Goal: Task Accomplishment & Management: Manage account settings

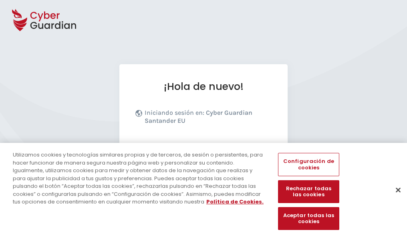
scroll to position [98, 0]
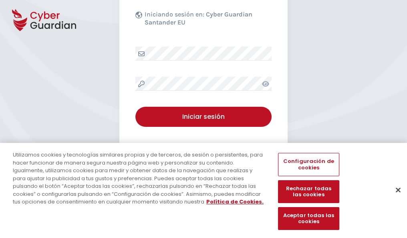
click at [394, 198] on button "Cerrar" at bounding box center [399, 190] width 18 height 18
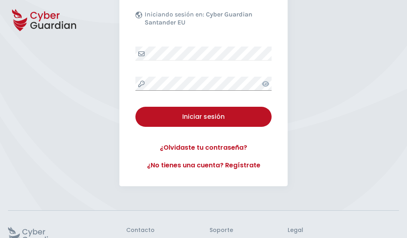
scroll to position [156, 0]
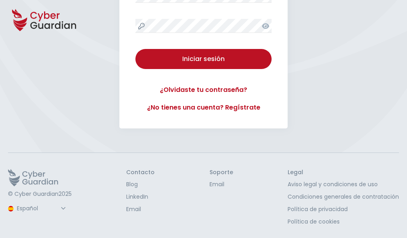
click at [135, 49] on button "Iniciar sesión" at bounding box center [203, 59] width 136 height 20
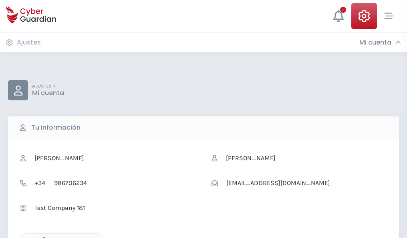
click at [42, 237] on icon "button" at bounding box center [42, 240] width 7 height 7
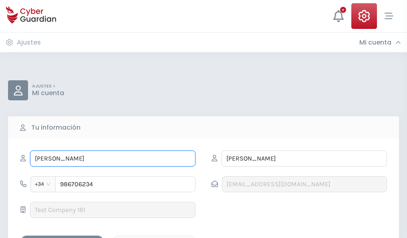
click at [113, 158] on input "CARLA" at bounding box center [113, 158] width 166 height 16
type input "C"
type input "Trini"
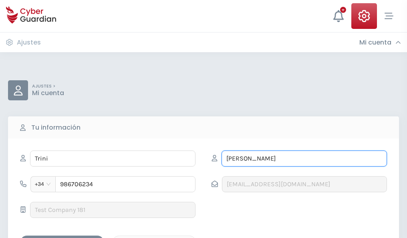
click at [304, 158] on input "ESCOBAR" at bounding box center [305, 158] width 166 height 16
type input "E"
type input "Saura"
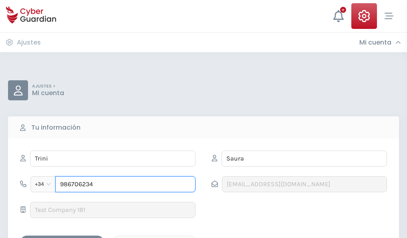
click at [125, 184] on input "986706234" at bounding box center [125, 184] width 140 height 16
type input "9"
type input "846590191"
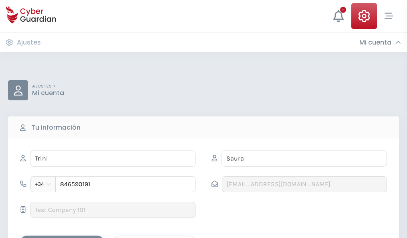
click at [62, 237] on div "Guardar cambios" at bounding box center [62, 242] width 72 height 10
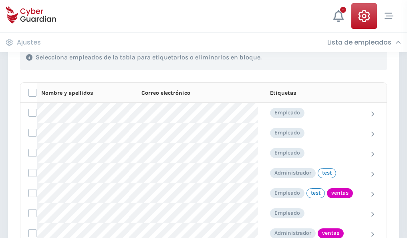
scroll to position [363, 0]
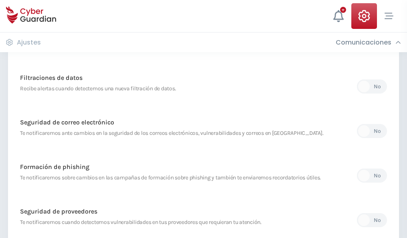
scroll to position [422, 0]
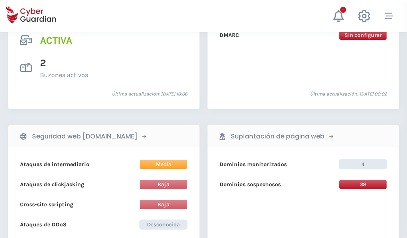
scroll to position [815, 0]
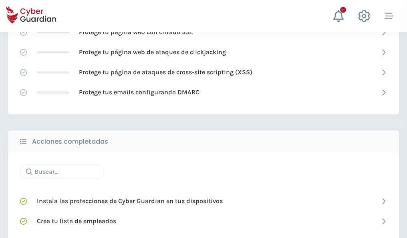
scroll to position [534, 0]
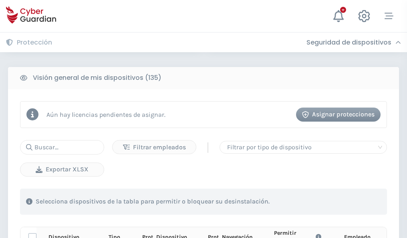
scroll to position [708, 0]
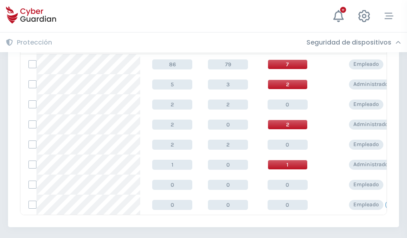
scroll to position [372, 0]
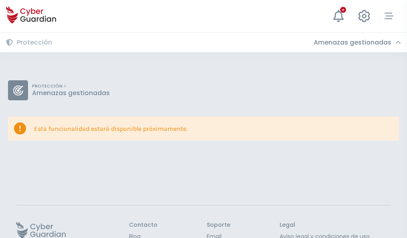
scroll to position [52, 0]
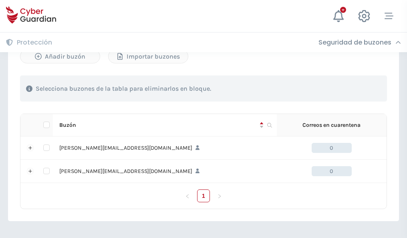
scroll to position [348, 0]
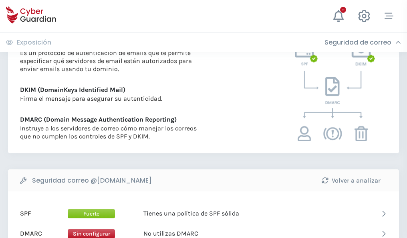
scroll to position [433, 0]
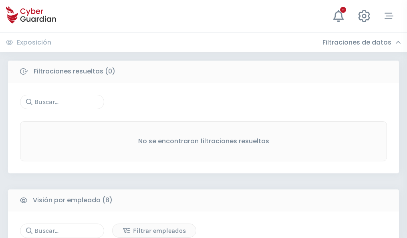
scroll to position [683, 0]
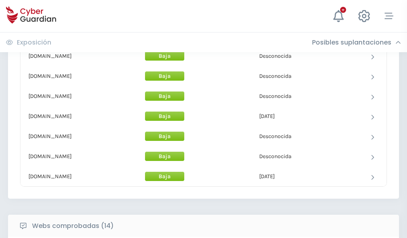
scroll to position [782, 0]
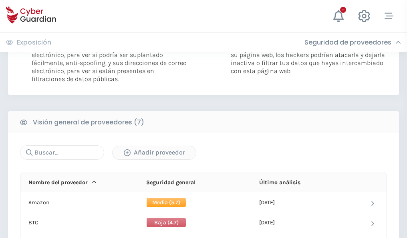
scroll to position [537, 0]
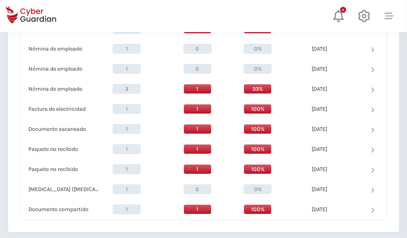
scroll to position [831, 0]
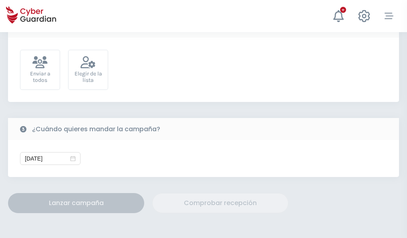
scroll to position [293, 0]
